Goal: Navigation & Orientation: Find specific page/section

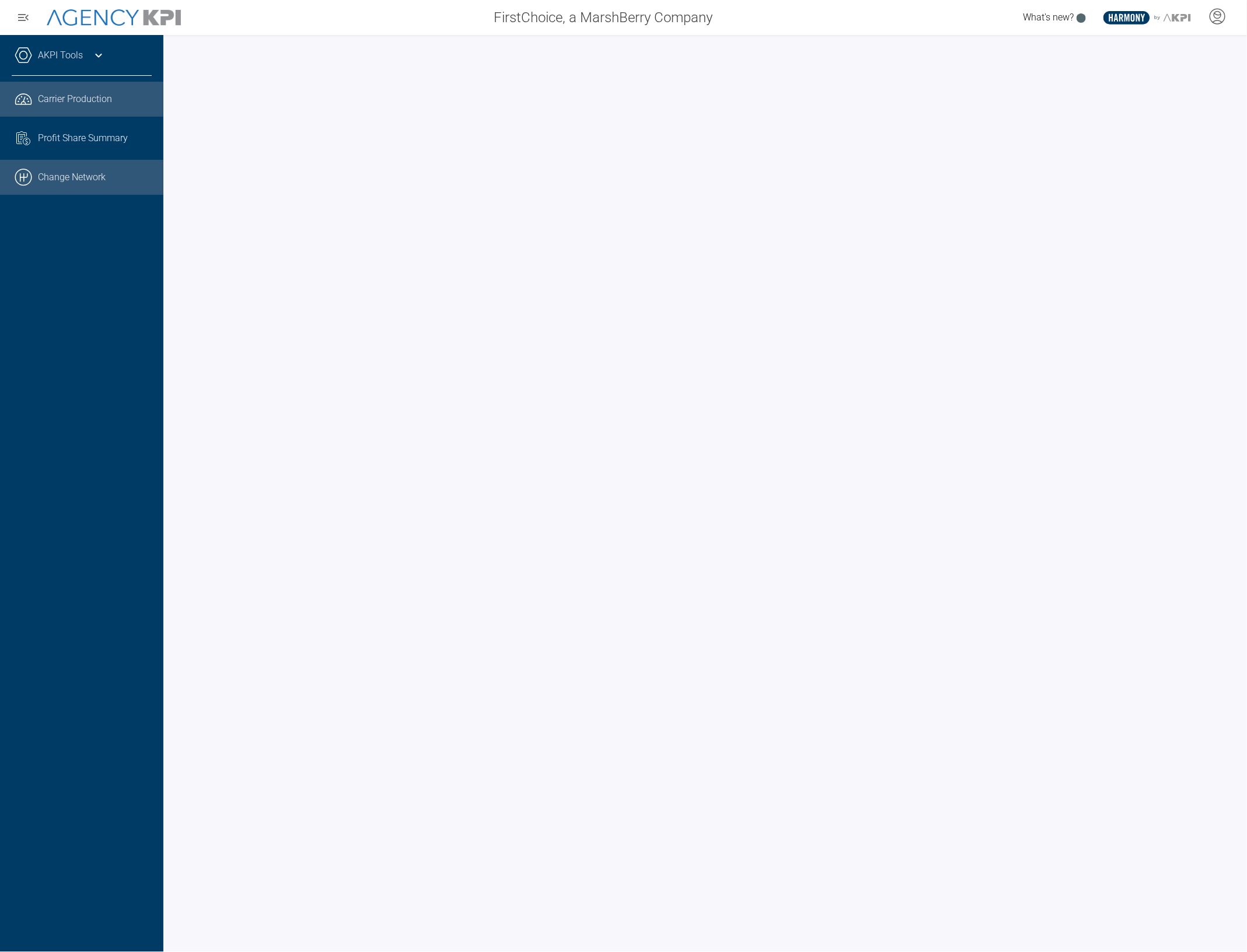
click at [74, 192] on link ".cls-1{fill:none;stroke:#000;stroke-linecap:round;stroke-linejoin:round;stroke-…" at bounding box center [82, 177] width 163 height 35
